Goal: Ask a question

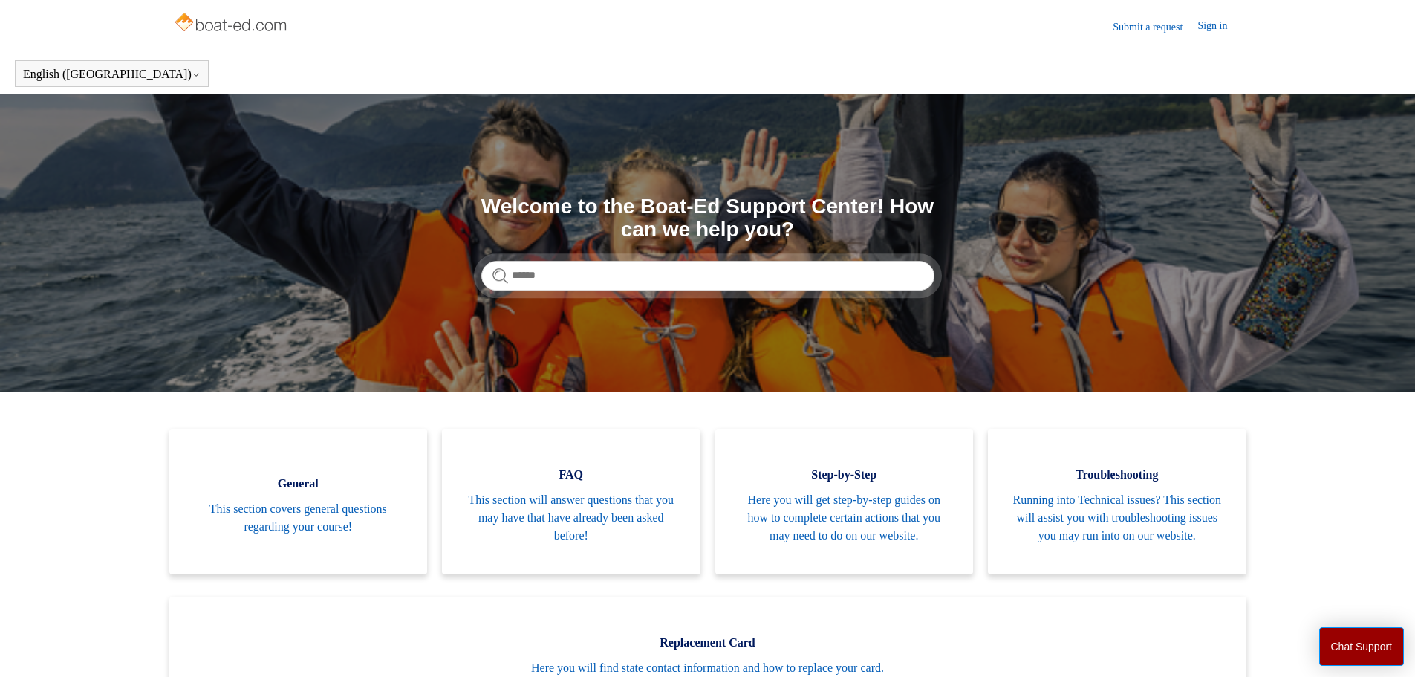
click at [1139, 37] on header "Submit a request Sign in" at bounding box center [707, 26] width 1069 height 53
click at [1139, 29] on link "Submit a request" at bounding box center [1155, 27] width 85 height 16
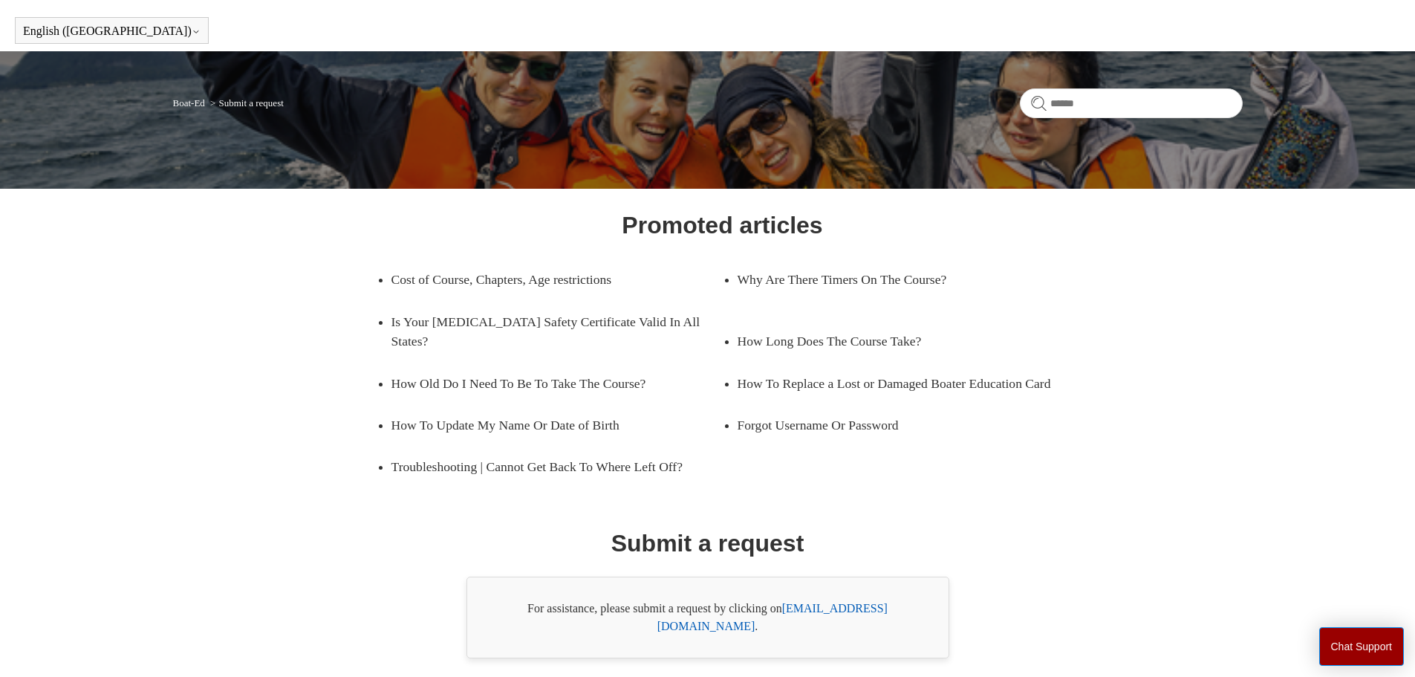
scroll to position [85, 0]
